Goal: Task Accomplishment & Management: Manage account settings

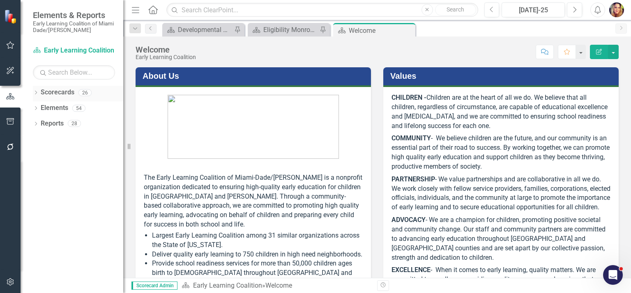
click at [53, 94] on link "Scorecards" at bounding box center [58, 92] width 34 height 9
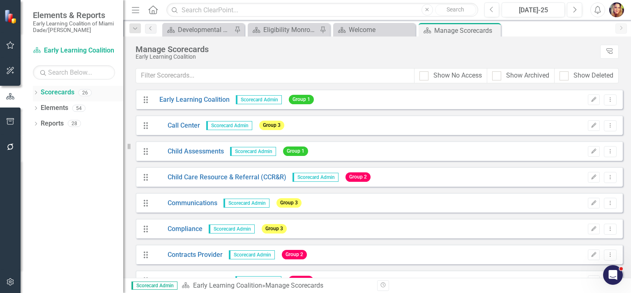
click at [69, 95] on link "Scorecards" at bounding box center [58, 92] width 34 height 9
click at [301, 29] on div "Eligibility Monroe Dashboard" at bounding box center [290, 30] width 54 height 10
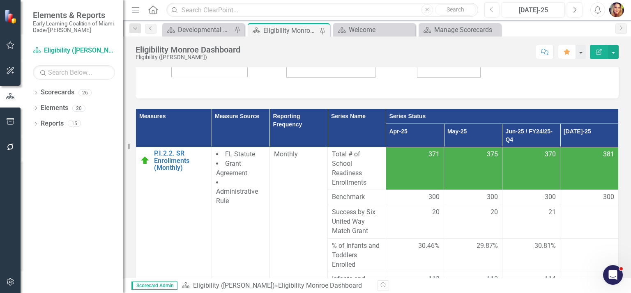
scroll to position [312, 0]
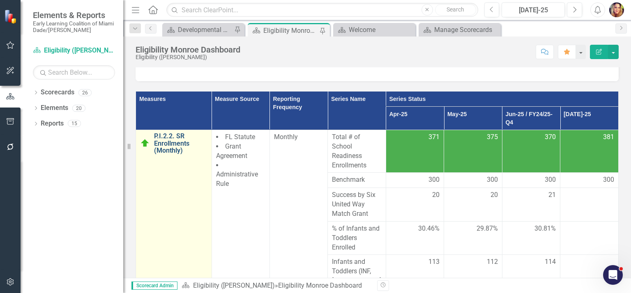
click at [166, 147] on link "P.I.2.2. SR Enrollments (Monthly)" at bounding box center [180, 144] width 53 height 22
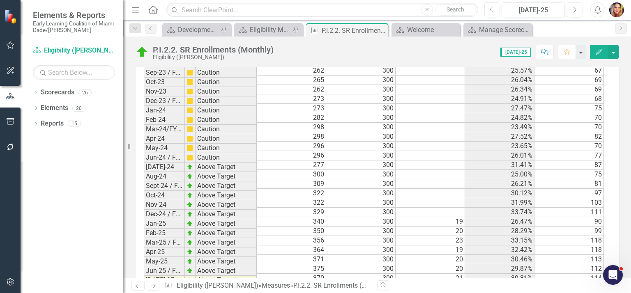
scroll to position [1392, 0]
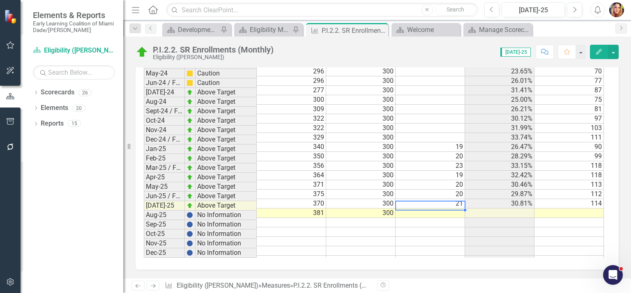
click at [461, 209] on td at bounding box center [430, 213] width 69 height 9
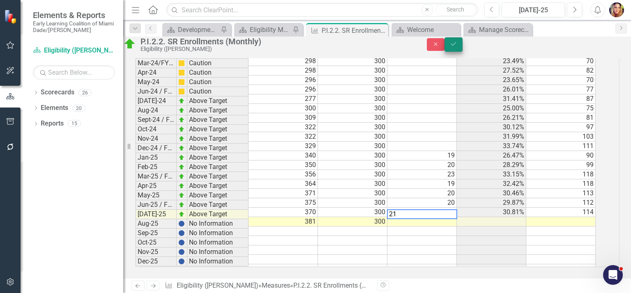
type textarea "21"
click at [457, 46] on icon "Save" at bounding box center [453, 44] width 7 height 6
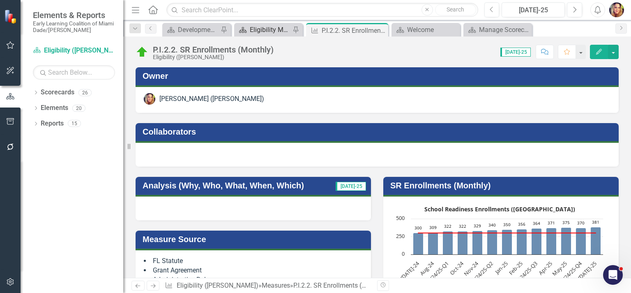
click at [269, 30] on div "Eligibility Monroe Dashboard" at bounding box center [270, 30] width 41 height 10
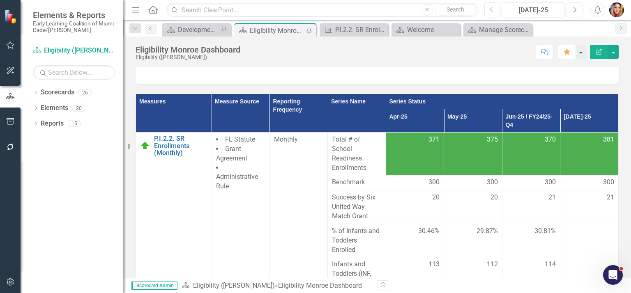
scroll to position [322, 0]
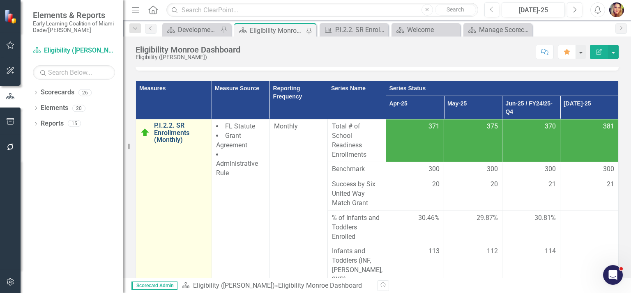
click at [173, 137] on link "P.I.2.2. SR Enrollments (Monthly)" at bounding box center [180, 133] width 53 height 22
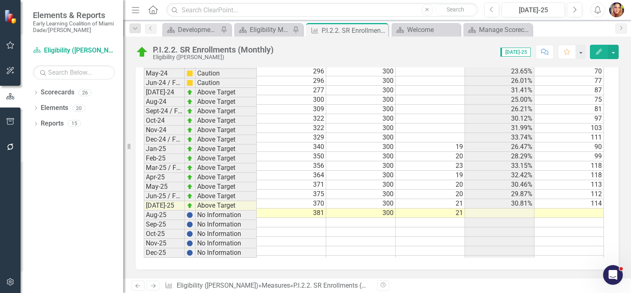
scroll to position [0, 5]
click at [382, 29] on icon "Close" at bounding box center [380, 30] width 8 height 7
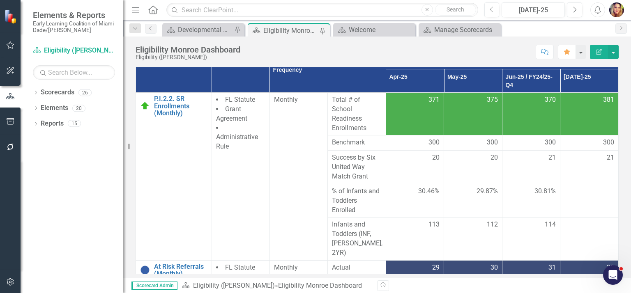
scroll to position [339, 0]
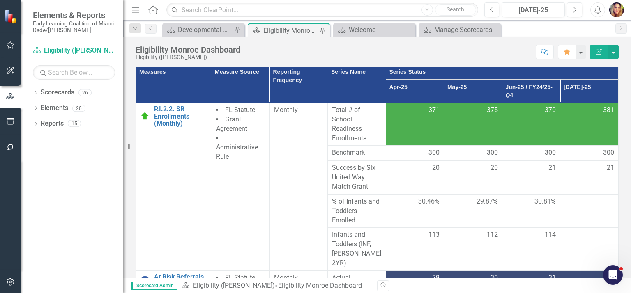
click at [349, 209] on span "% of Infants and Toddlers Enrolled" at bounding box center [356, 211] width 49 height 28
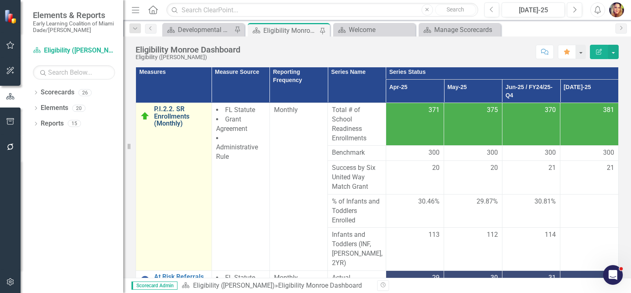
click at [156, 117] on link "P.I.2.2. SR Enrollments (Monthly)" at bounding box center [180, 117] width 53 height 22
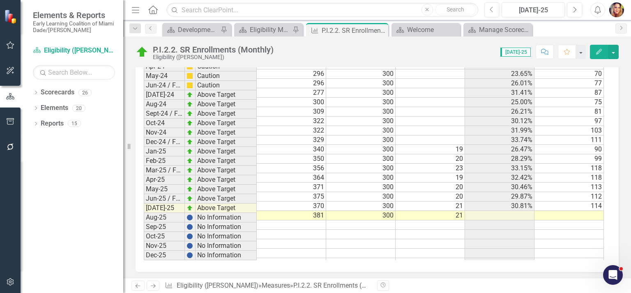
scroll to position [0, 5]
click at [567, 216] on td at bounding box center [569, 215] width 69 height 9
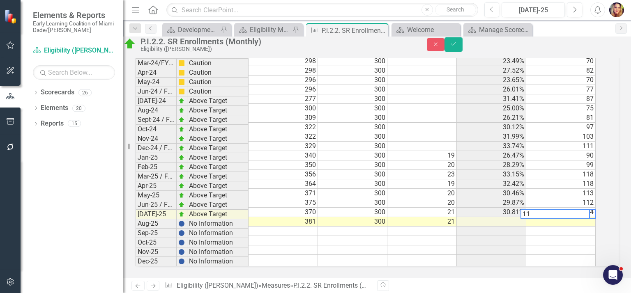
scroll to position [1375, 0]
type textarea "115"
click at [456, 46] on icon "submit" at bounding box center [453, 43] width 5 height 3
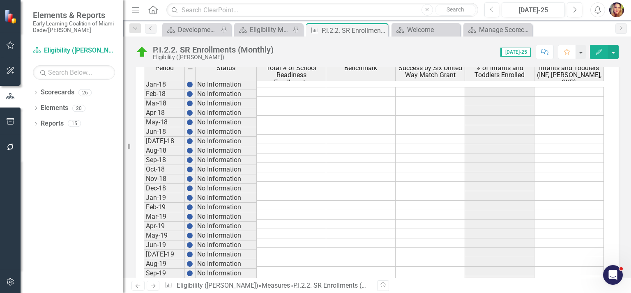
drag, startPoint x: 624, startPoint y: 157, endPoint x: 629, endPoint y: 194, distance: 36.4
click at [629, 194] on div "Owner [PERSON_NAME] ([PERSON_NAME]) Collaborators Analysis (Why, Who, What, Whe…" at bounding box center [377, 172] width 508 height 211
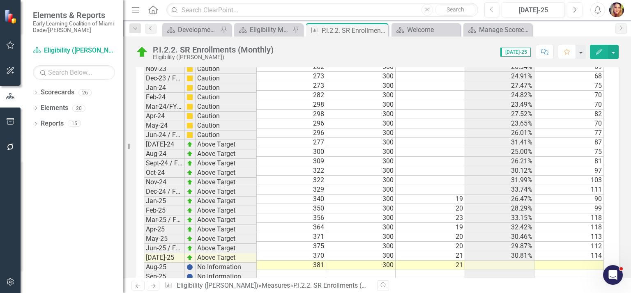
scroll to position [1392, 0]
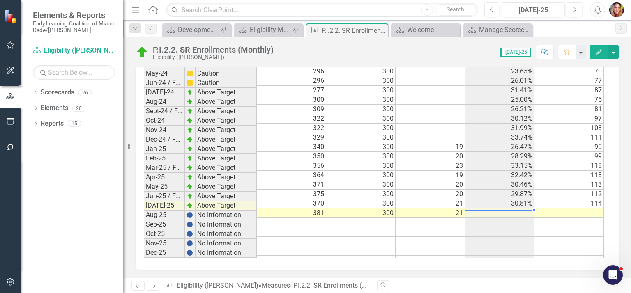
click at [517, 209] on td at bounding box center [499, 213] width 69 height 9
click at [0, 0] on icon at bounding box center [0, 0] width 0 height 0
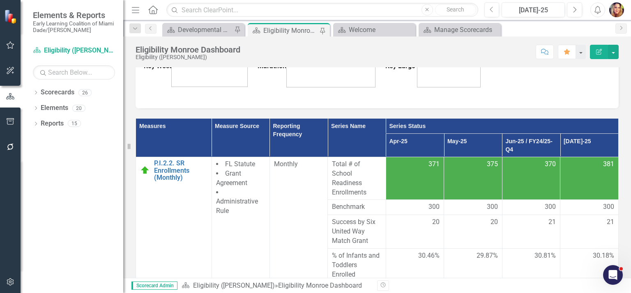
scroll to position [374, 0]
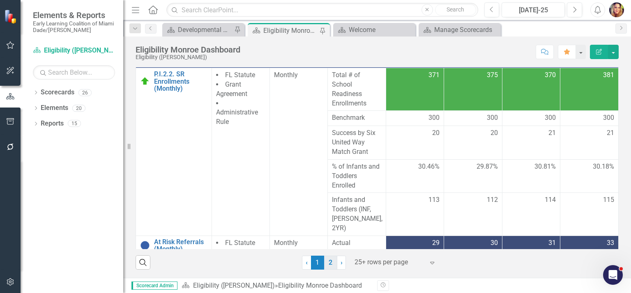
click at [329, 263] on link "2" at bounding box center [330, 263] width 13 height 14
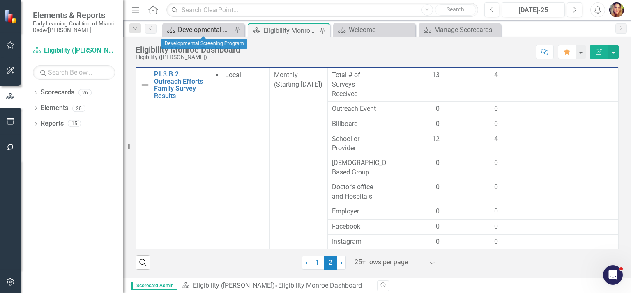
click at [196, 32] on div "Developmental Screening Program" at bounding box center [205, 30] width 54 height 10
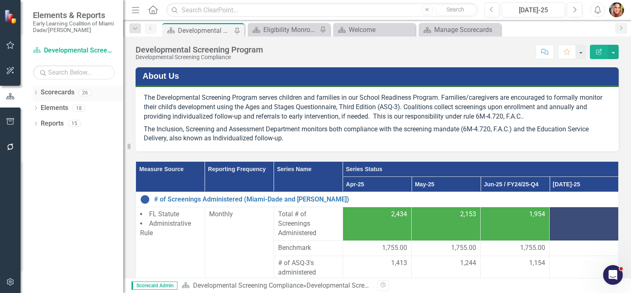
click at [61, 93] on link "Scorecards" at bounding box center [58, 92] width 34 height 9
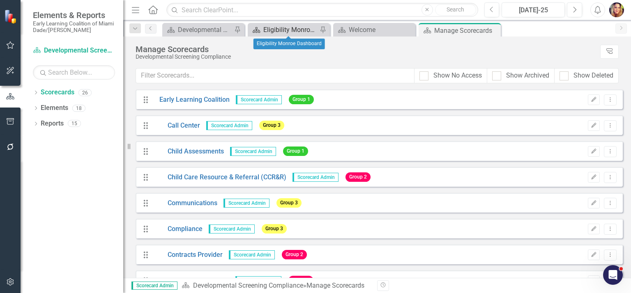
click at [276, 30] on div "Eligibility Monroe Dashboard" at bounding box center [290, 30] width 54 height 10
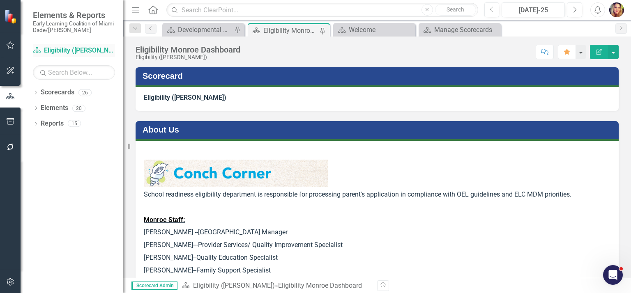
click at [48, 46] on link "Scorecard Eligibility ([PERSON_NAME])" at bounding box center [74, 50] width 82 height 9
click at [207, 30] on div "Developmental Screening Program" at bounding box center [205, 30] width 54 height 10
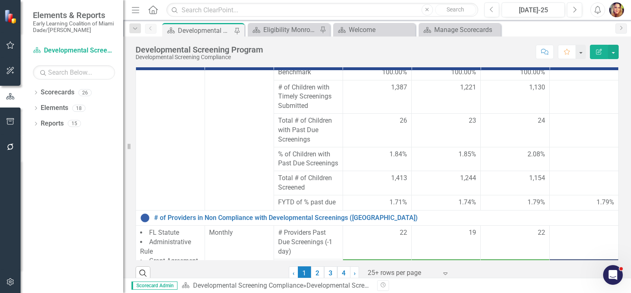
scroll to position [132, 0]
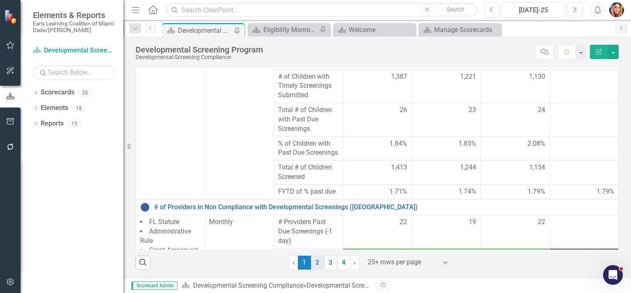
click at [316, 263] on link "2" at bounding box center [317, 263] width 13 height 14
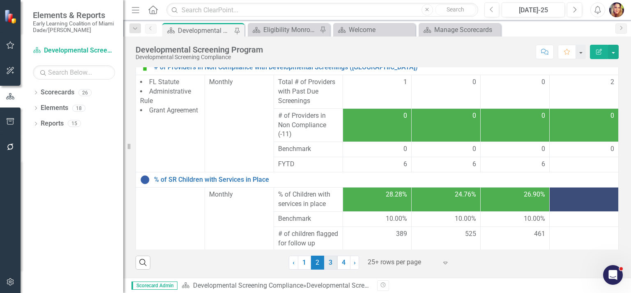
click at [326, 266] on link "3" at bounding box center [330, 263] width 13 height 14
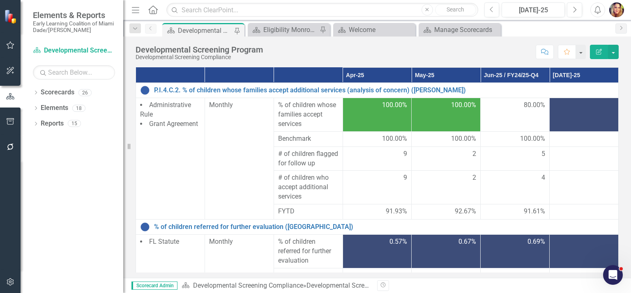
scroll to position [97, 0]
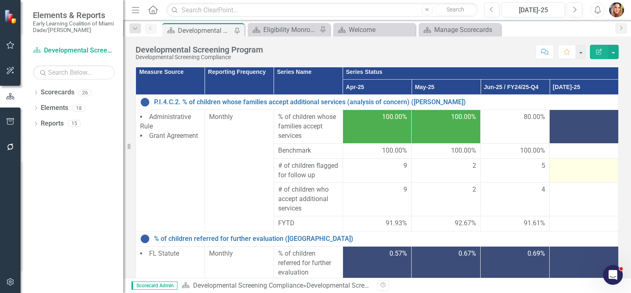
click at [571, 171] on div at bounding box center [584, 167] width 60 height 10
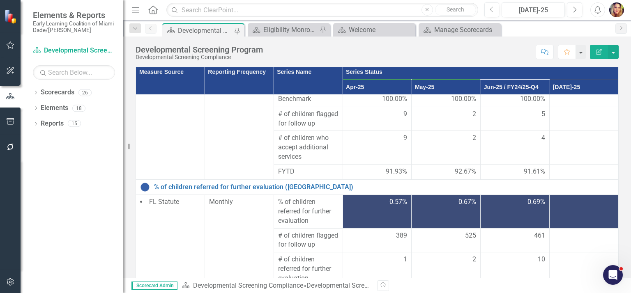
scroll to position [5, 0]
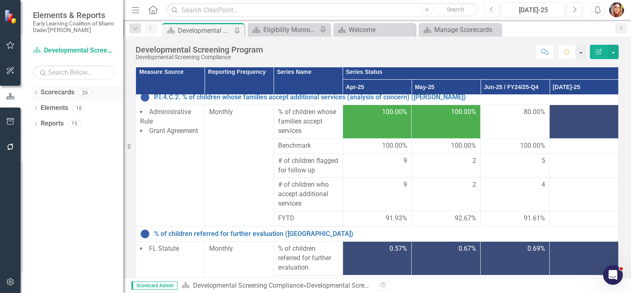
click at [57, 95] on link "Scorecards" at bounding box center [58, 92] width 34 height 9
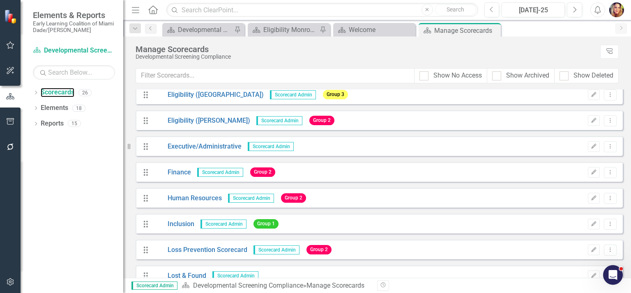
scroll to position [283, 0]
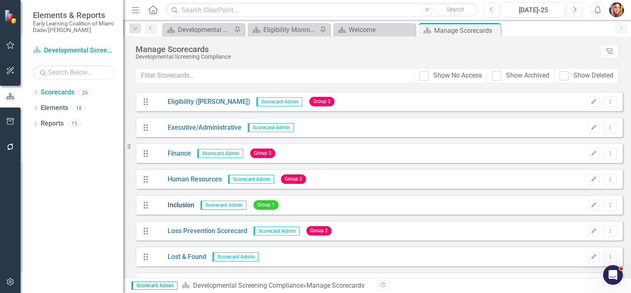
click at [186, 206] on link "Inclusion" at bounding box center [173, 205] width 41 height 9
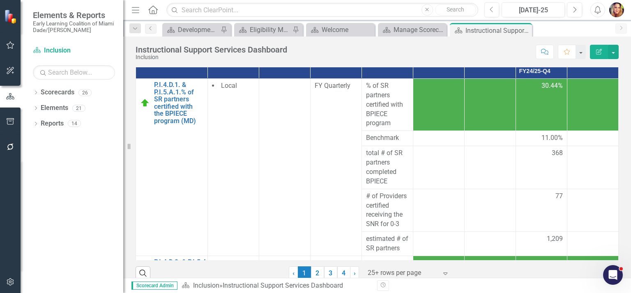
scroll to position [145, 0]
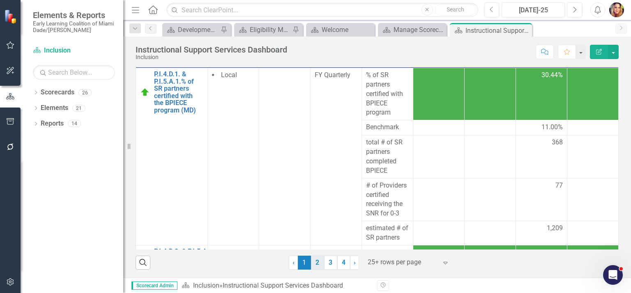
click at [313, 263] on link "2" at bounding box center [317, 263] width 13 height 14
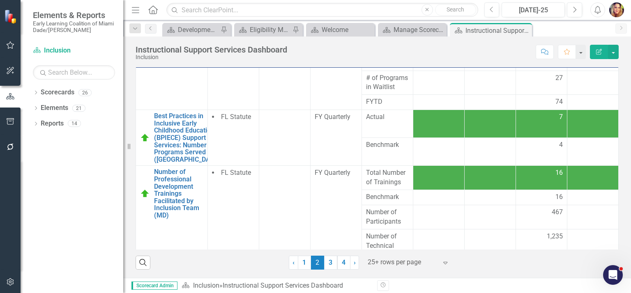
scroll to position [512, 0]
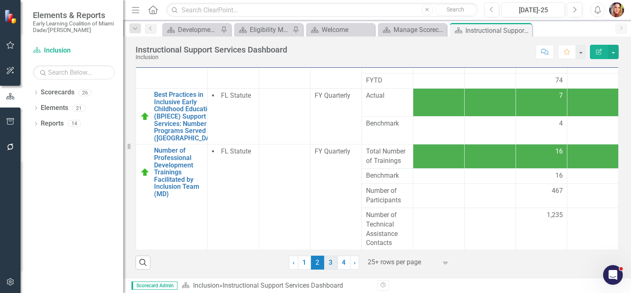
click at [328, 263] on link "3" at bounding box center [330, 263] width 13 height 14
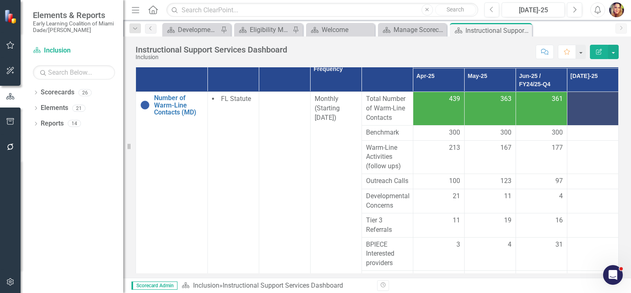
scroll to position [145, 0]
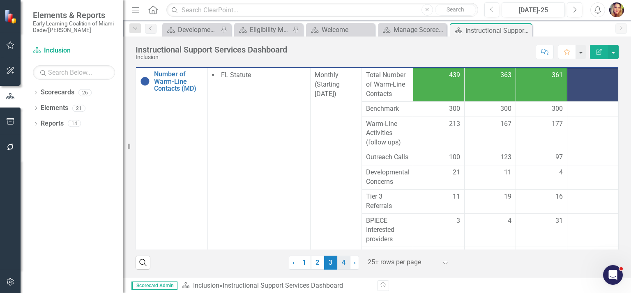
click at [342, 261] on link "4" at bounding box center [343, 263] width 13 height 14
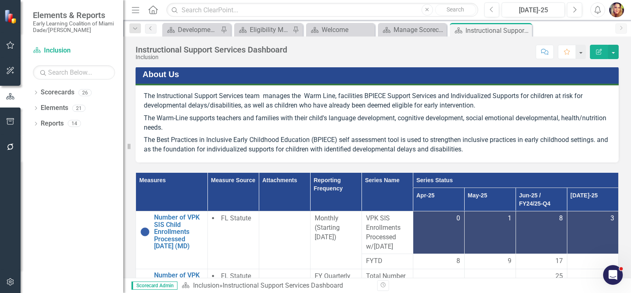
scroll to position [0, 0]
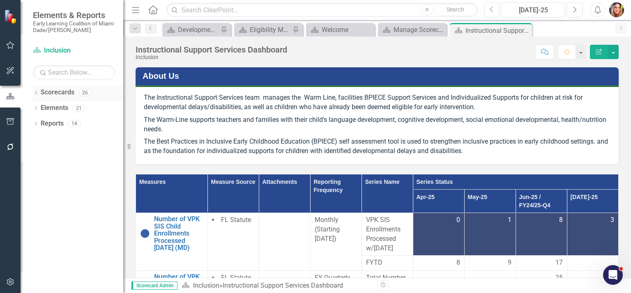
click at [56, 91] on link "Scorecards" at bounding box center [58, 92] width 34 height 9
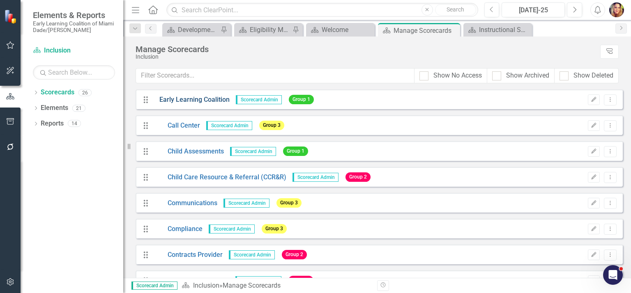
click at [162, 98] on link "Early Learning Coalition" at bounding box center [191, 99] width 76 height 9
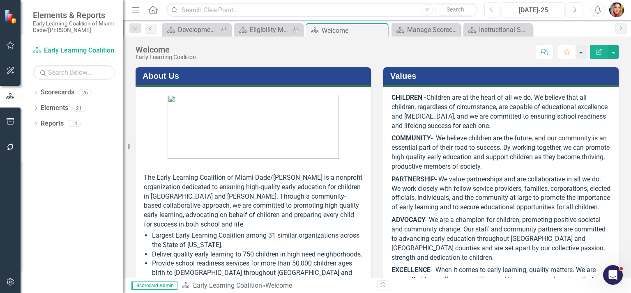
click at [162, 98] on figure at bounding box center [253, 127] width 219 height 64
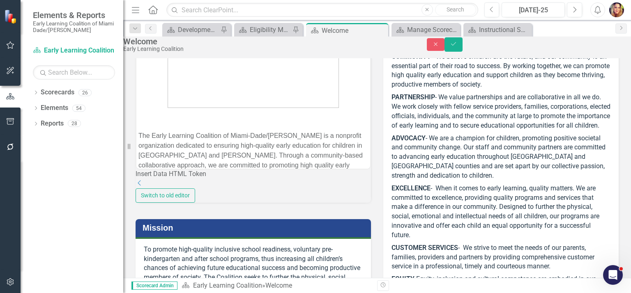
scroll to position [71, 0]
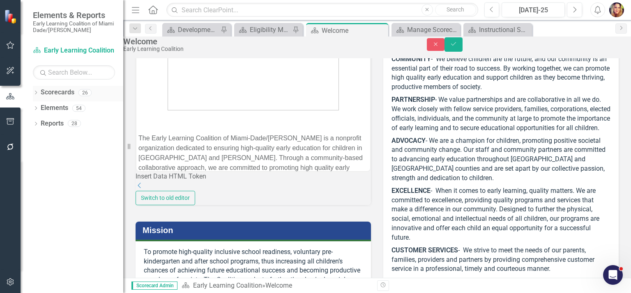
click at [37, 96] on div "Dropdown" at bounding box center [36, 93] width 6 height 7
click at [73, 108] on link "Early Learning Coalition" at bounding box center [78, 108] width 90 height 9
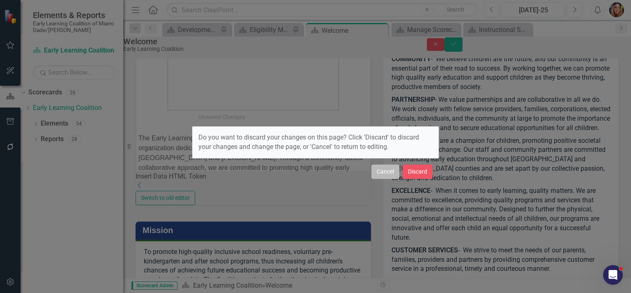
click at [382, 172] on button "Cancel" at bounding box center [386, 172] width 28 height 14
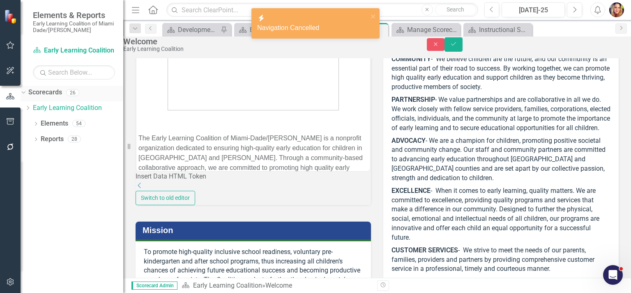
click at [58, 97] on link "Scorecards" at bounding box center [45, 92] width 34 height 9
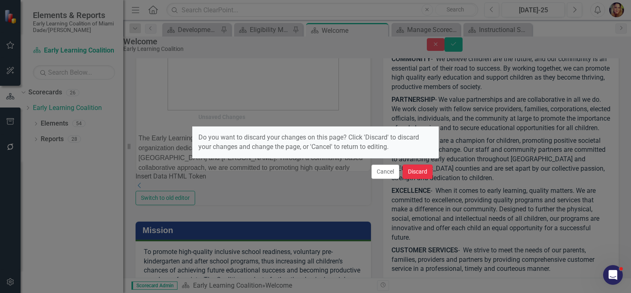
click at [422, 172] on button "Discard" at bounding box center [418, 172] width 30 height 14
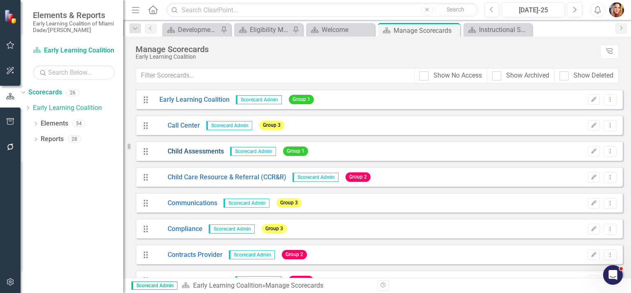
click at [190, 152] on link "Child Assessments" at bounding box center [188, 151] width 71 height 9
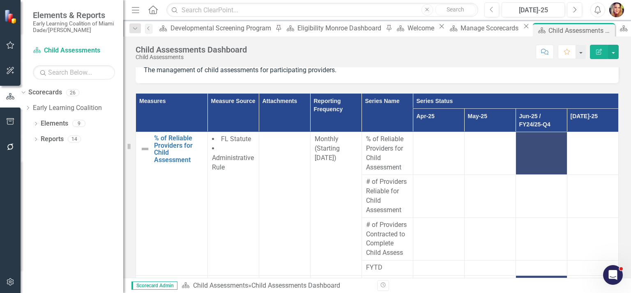
scroll to position [13, 0]
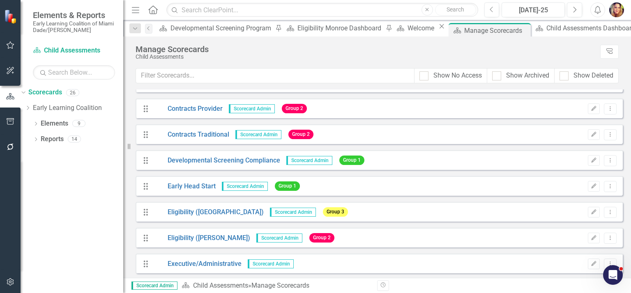
scroll to position [157, 0]
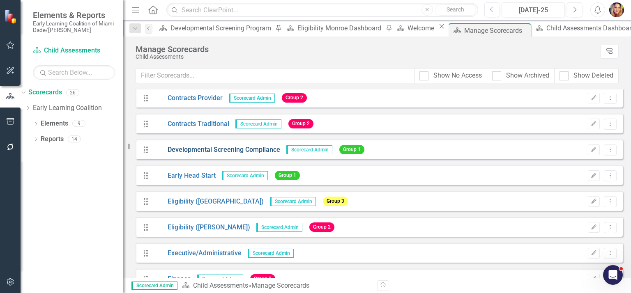
click at [222, 150] on link "Developmental Screening Compliance" at bounding box center [216, 149] width 127 height 9
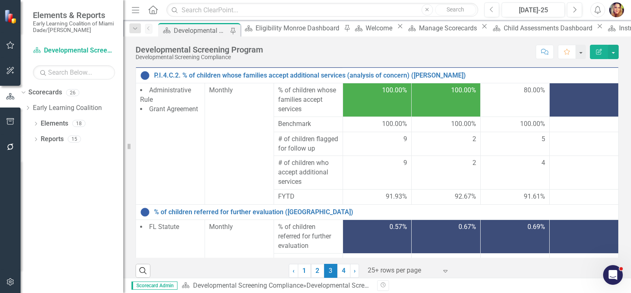
scroll to position [132, 0]
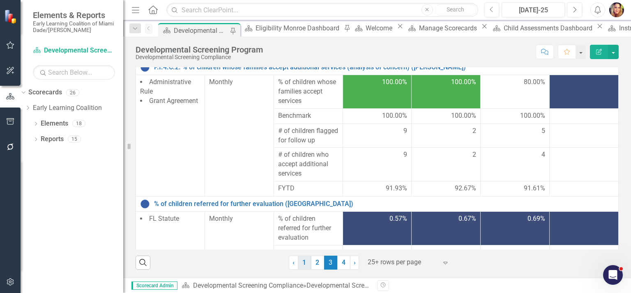
click at [302, 263] on link "1" at bounding box center [304, 263] width 13 height 14
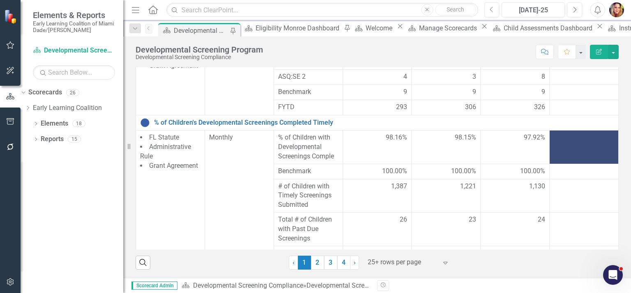
scroll to position [393, 0]
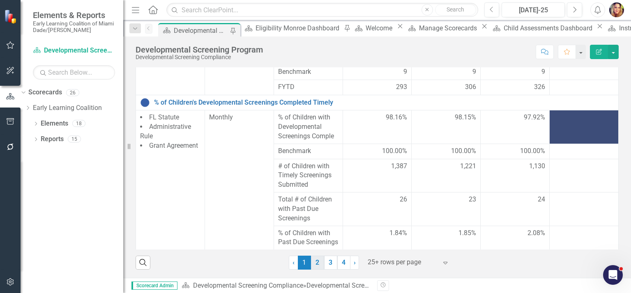
click at [316, 261] on link "2" at bounding box center [317, 263] width 13 height 14
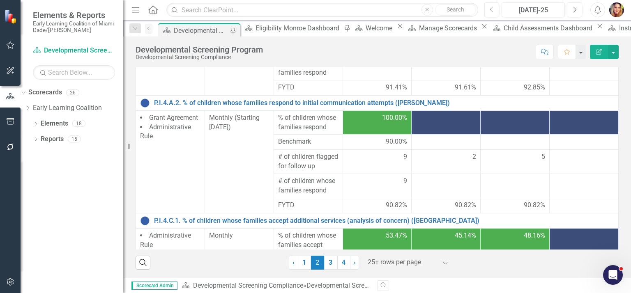
scroll to position [409, 0]
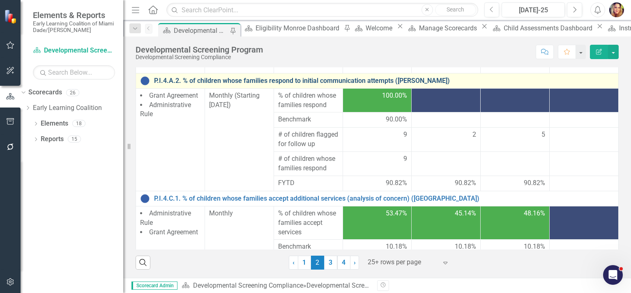
click at [219, 85] on link "P.I.4.A.2. % of children whose families respond to initial communication attemp…" at bounding box center [384, 80] width 460 height 7
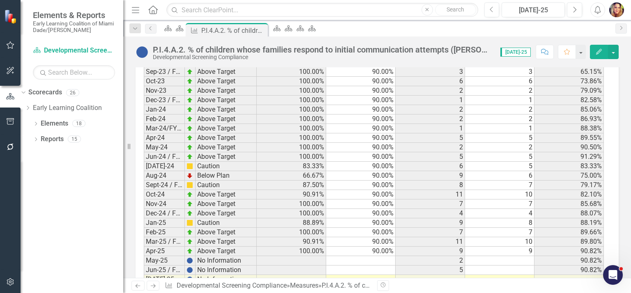
scroll to position [776, 0]
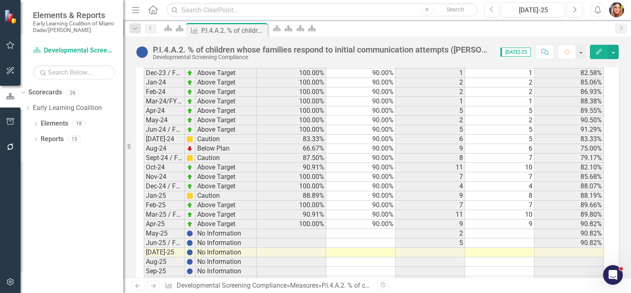
click at [513, 230] on td at bounding box center [499, 233] width 69 height 9
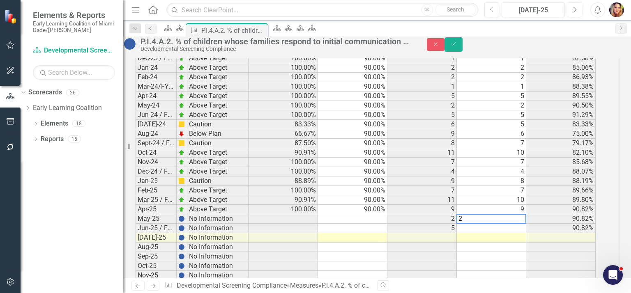
scroll to position [777, 0]
type textarea "2"
click at [523, 233] on td at bounding box center [491, 228] width 69 height 9
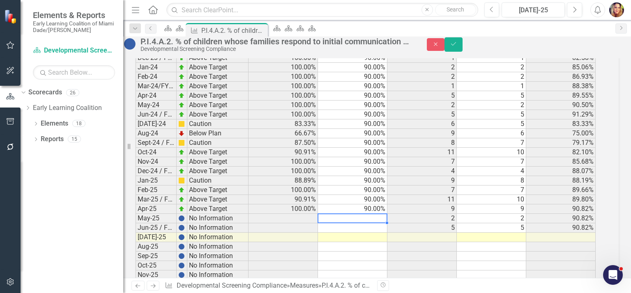
click at [367, 224] on td at bounding box center [352, 218] width 69 height 9
click at [366, 233] on td at bounding box center [352, 228] width 69 height 9
type textarea "90"
click at [457, 47] on icon "Save" at bounding box center [453, 44] width 7 height 6
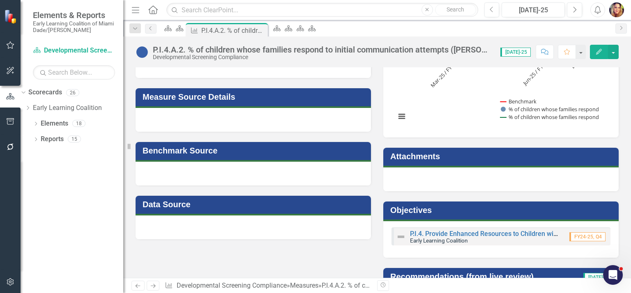
scroll to position [171, 0]
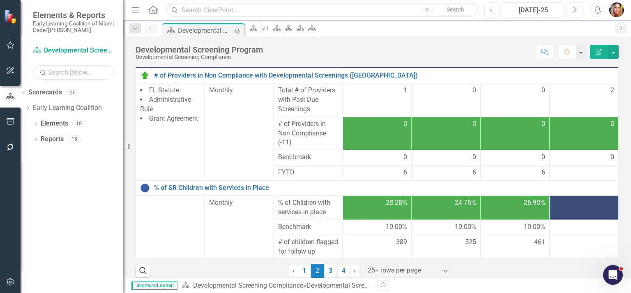
scroll to position [132, 0]
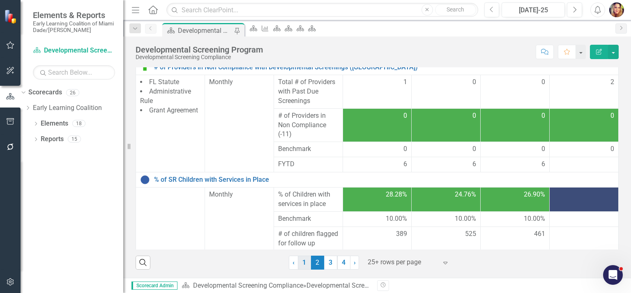
click at [304, 263] on link "1" at bounding box center [304, 263] width 13 height 14
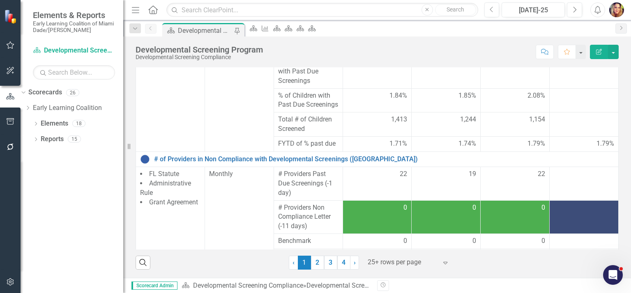
scroll to position [546, 0]
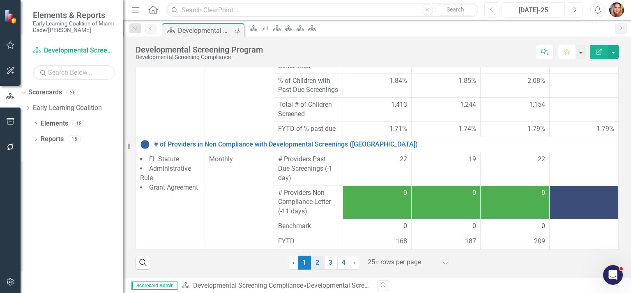
click at [314, 262] on link "2" at bounding box center [317, 263] width 13 height 14
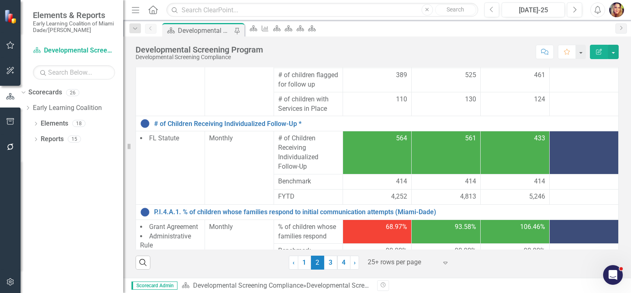
scroll to position [164, 0]
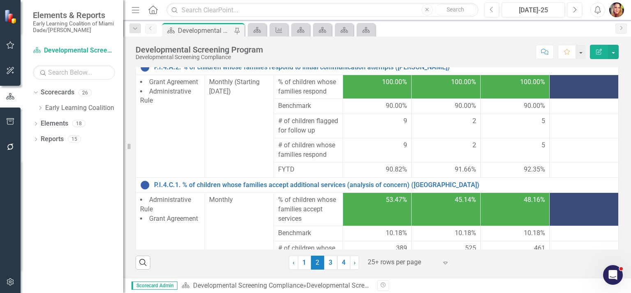
scroll to position [436, 0]
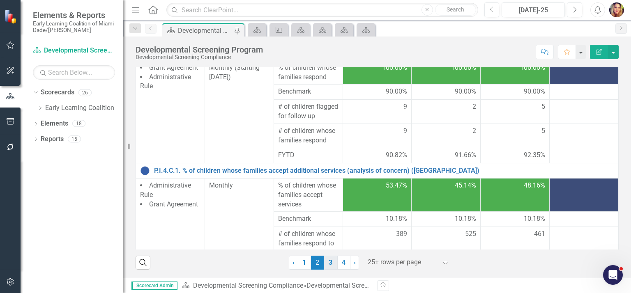
click at [331, 263] on link "3" at bounding box center [330, 263] width 13 height 14
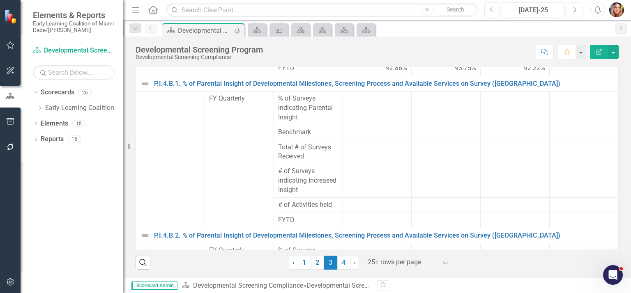
scroll to position [474, 0]
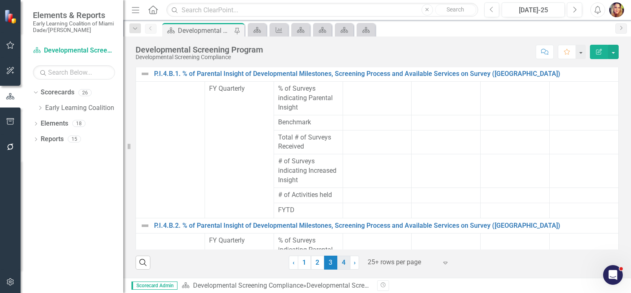
click at [339, 261] on link "4" at bounding box center [343, 263] width 13 height 14
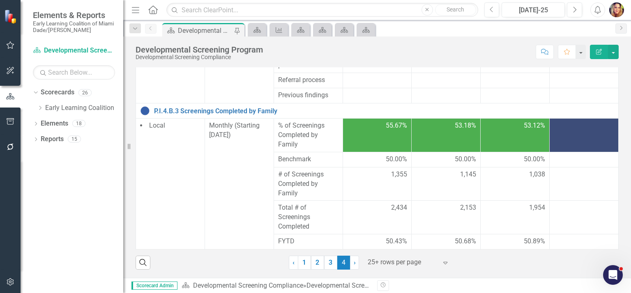
scroll to position [399, 0]
